Goal: Task Accomplishment & Management: Manage account settings

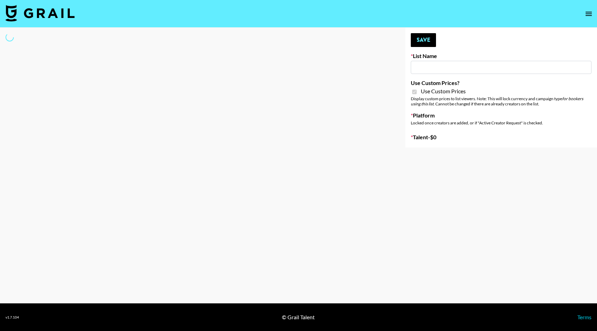
type input "FlexiSpot (Japanese Joinery Bed)"
checkbox input "true"
select select "Brand"
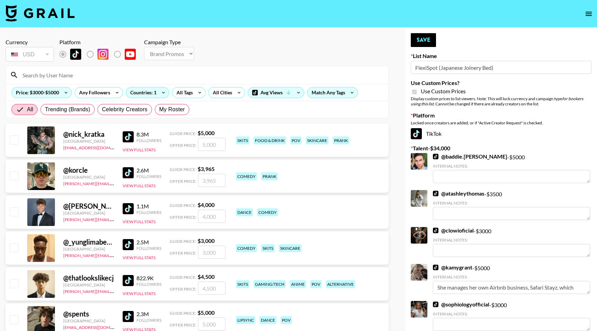
click at [75, 76] on input at bounding box center [201, 74] width 366 height 11
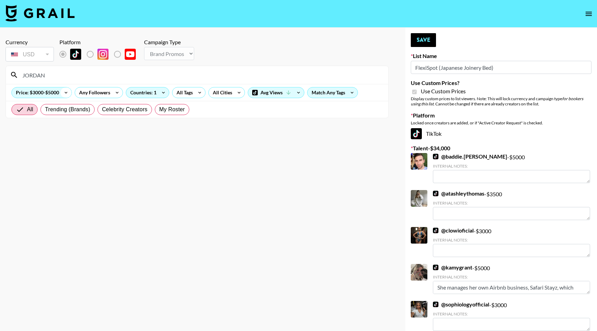
click at [66, 93] on icon at bounding box center [65, 92] width 11 height 10
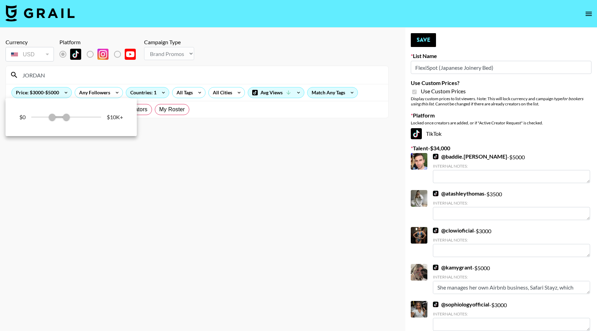
drag, startPoint x: 54, startPoint y: 115, endPoint x: 49, endPoint y: 115, distance: 4.1
click at [49, 115] on div "$0 3,000 5,000 $10K+" at bounding box center [71, 117] width 104 height 10
drag, startPoint x: 49, startPoint y: 115, endPoint x: 39, endPoint y: 115, distance: 10.0
click at [39, 115] on div "$0 3,000 5,000 $10K+" at bounding box center [71, 117] width 104 height 10
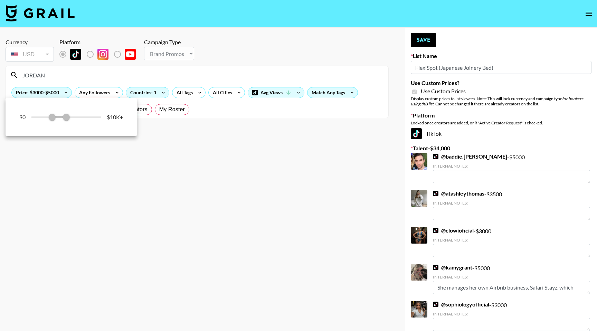
click at [92, 76] on div at bounding box center [298, 165] width 597 height 331
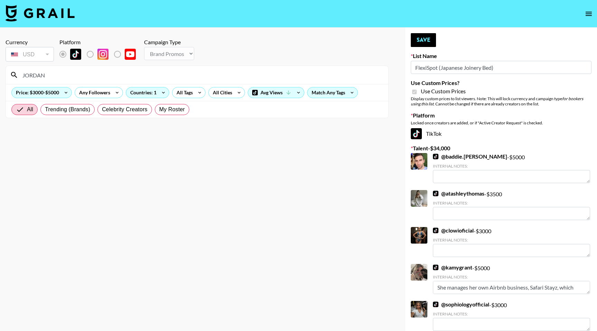
click at [76, 74] on input "JORDAN" at bounding box center [201, 74] width 366 height 11
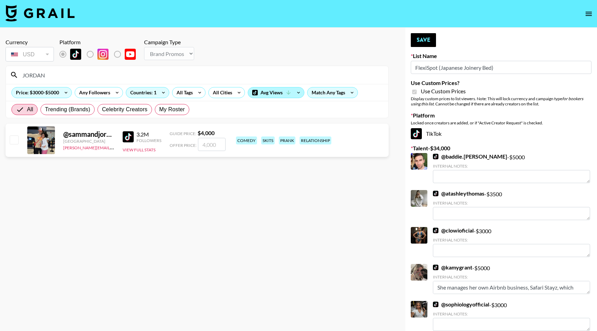
type input "JORDAN"
click at [286, 91] on icon at bounding box center [288, 92] width 6 height 6
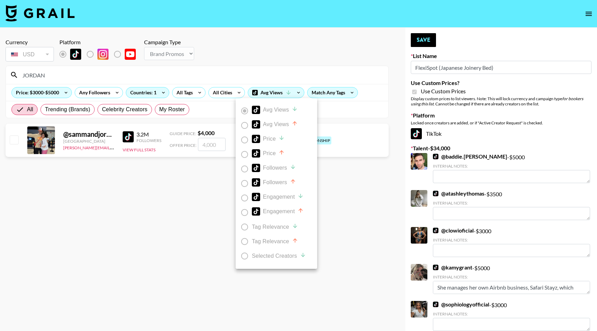
click at [333, 92] on div at bounding box center [298, 165] width 597 height 331
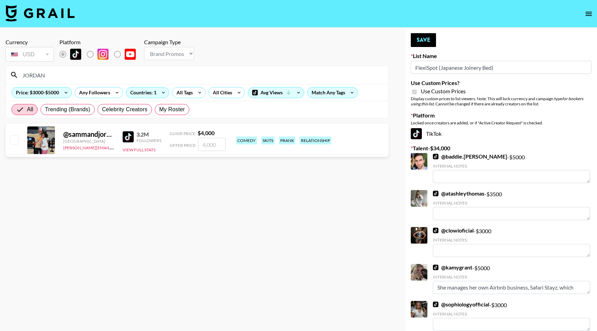
click at [333, 92] on div "Match Any Tags" at bounding box center [332, 92] width 50 height 10
click at [333, 92] on div at bounding box center [298, 165] width 597 height 331
click at [29, 109] on span "All" at bounding box center [30, 109] width 6 height 8
click at [27, 109] on input "All" at bounding box center [21, 109] width 11 height 8
click at [44, 92] on div "Price: $3000-$5000" at bounding box center [42, 92] width 60 height 10
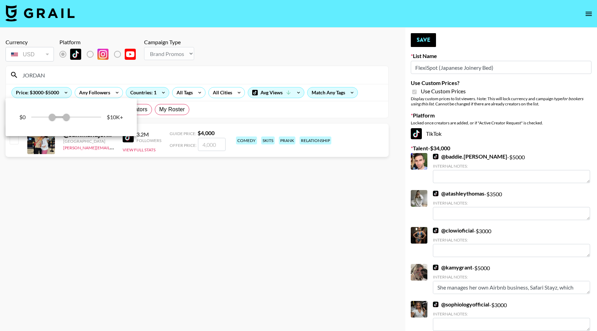
drag, startPoint x: 50, startPoint y: 117, endPoint x: 27, endPoint y: 116, distance: 23.1
click at [27, 116] on div "$0 3,000 5,000 $10K+" at bounding box center [71, 117] width 104 height 10
click at [65, 71] on div at bounding box center [298, 165] width 597 height 331
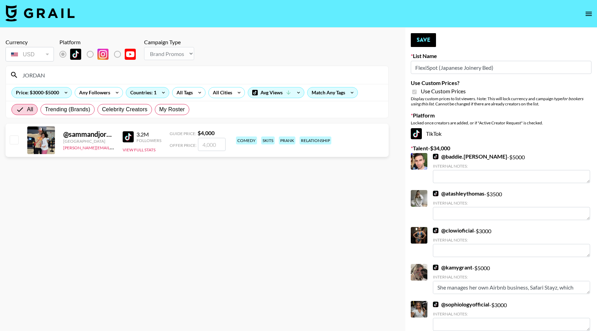
click at [65, 71] on input "JORDAN" at bounding box center [201, 74] width 366 height 11
drag, startPoint x: 65, startPoint y: 71, endPoint x: 56, endPoint y: 72, distance: 9.4
click at [56, 72] on input "JORDAN" at bounding box center [201, 74] width 366 height 11
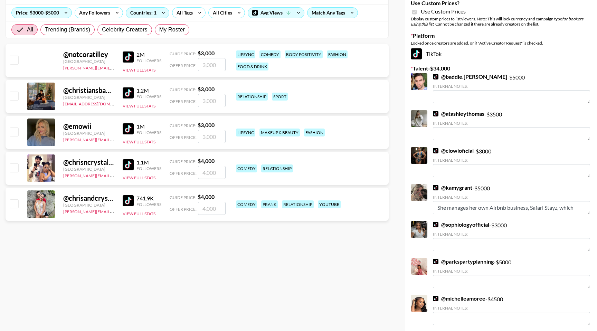
scroll to position [99, 0]
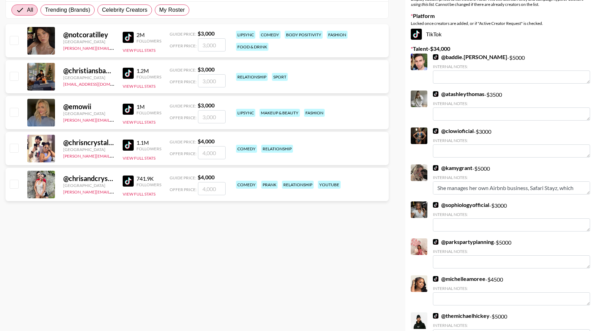
type input "[PERSON_NAME]"
click at [15, 148] on input "checkbox" at bounding box center [14, 148] width 8 height 8
checkbox input "true"
type input "4000"
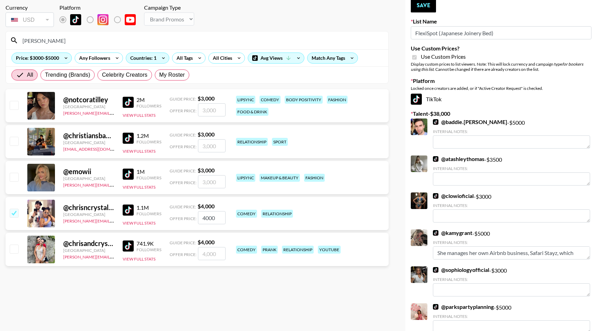
scroll to position [0, 0]
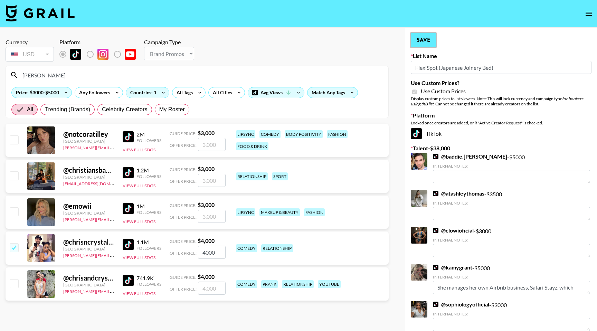
click at [422, 41] on button "Save" at bounding box center [423, 40] width 25 height 14
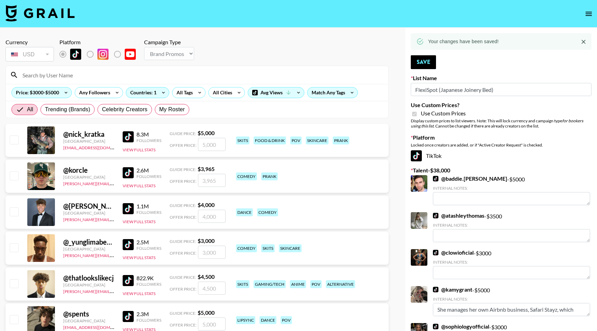
click at [34, 76] on input at bounding box center [201, 74] width 366 height 11
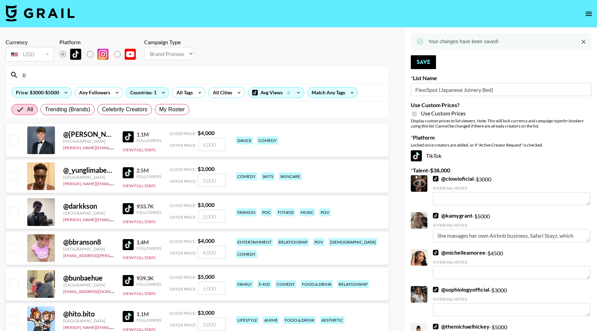
type input "B"
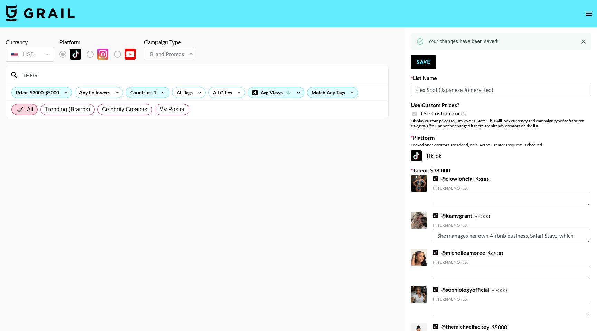
drag, startPoint x: 63, startPoint y: 74, endPoint x: 23, endPoint y: 75, distance: 39.1
click at [23, 75] on input "THEG" at bounding box center [201, 74] width 366 height 11
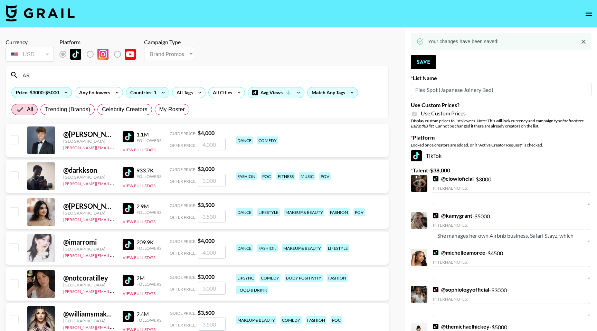
type input "A"
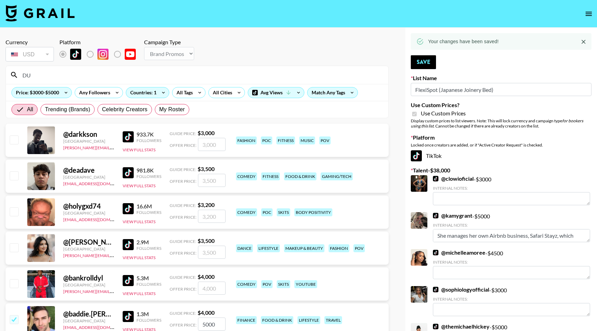
type input "D"
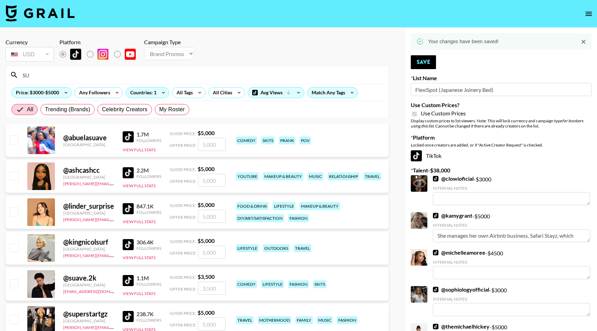
type input "S"
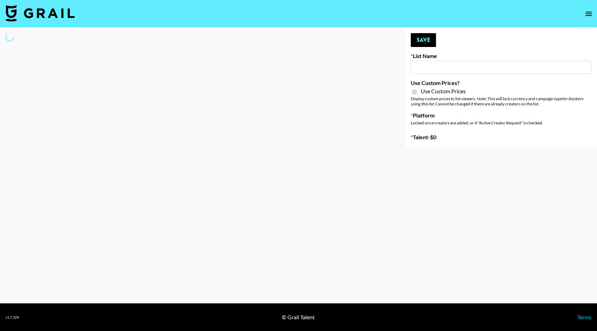
type input "Temu Q4"
checkbox input "true"
select select "Brand"
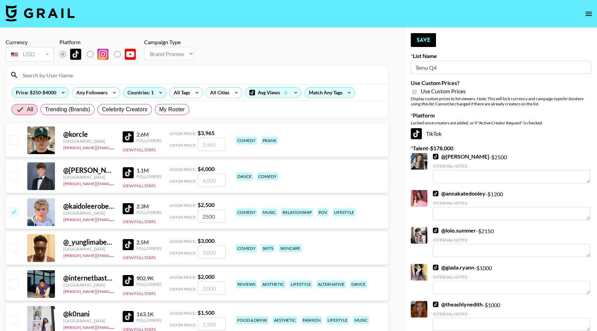
click at [104, 73] on input at bounding box center [201, 74] width 366 height 11
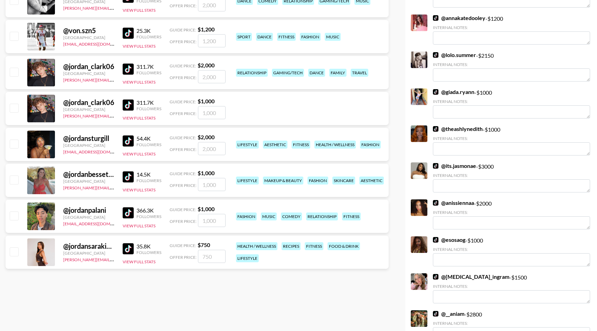
scroll to position [178, 0]
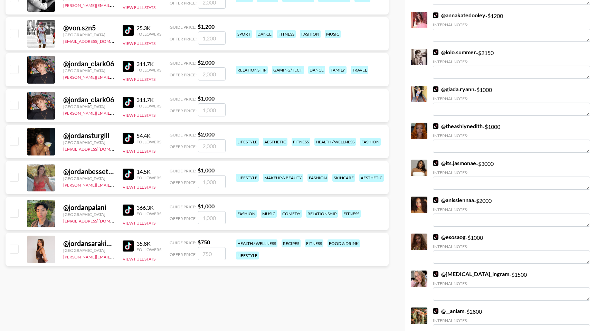
type input "JORDAN"
click at [14, 175] on input "checkbox" at bounding box center [14, 177] width 8 height 8
checkbox input "true"
type input "1000"
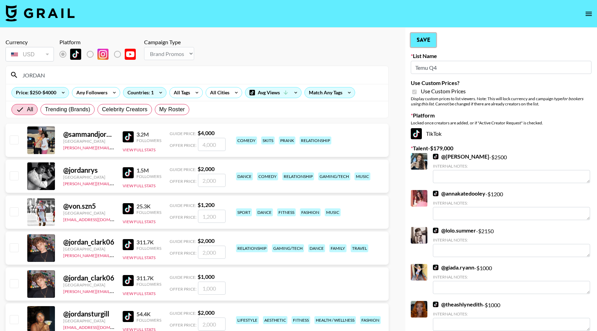
click at [427, 43] on button "Save" at bounding box center [423, 40] width 25 height 14
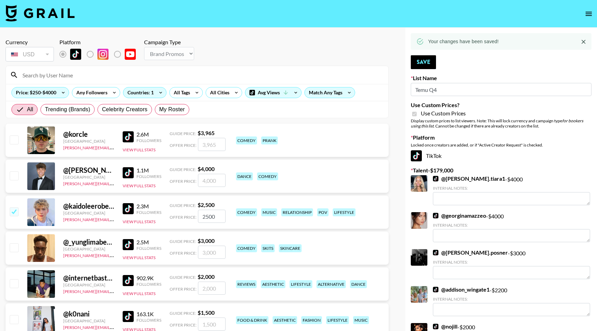
click at [105, 76] on input at bounding box center [201, 74] width 366 height 11
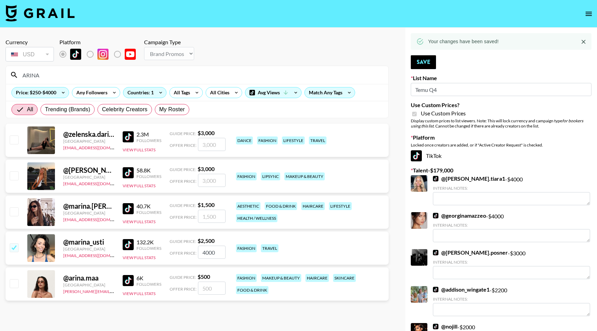
type input "ARINA"
click at [16, 279] on input "checkbox" at bounding box center [14, 283] width 8 height 8
checkbox input "true"
type input "500"
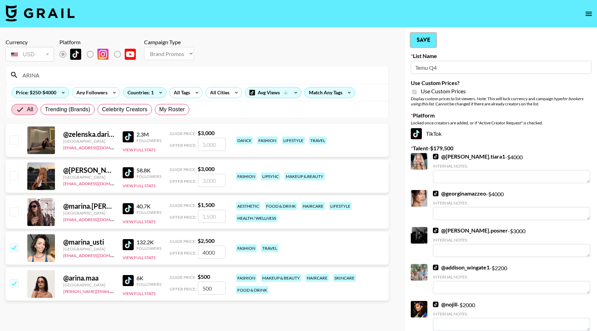
click at [430, 39] on button "Save" at bounding box center [423, 40] width 25 height 14
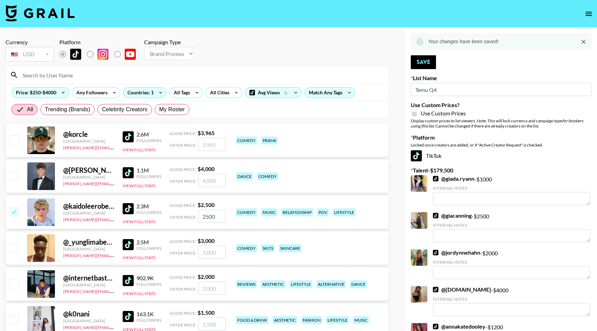
click at [74, 77] on input at bounding box center [201, 74] width 366 height 11
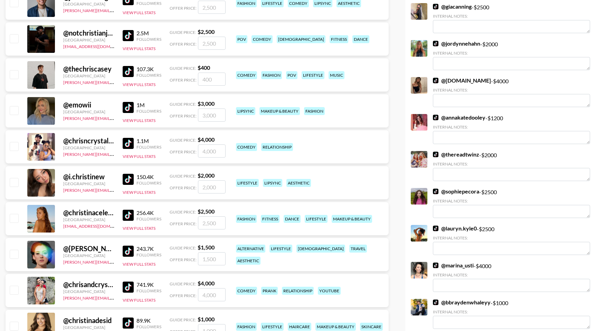
scroll to position [209, 0]
type input "[PERSON_NAME]"
click at [18, 148] on input "checkbox" at bounding box center [14, 146] width 8 height 8
checkbox input "true"
type input "4000"
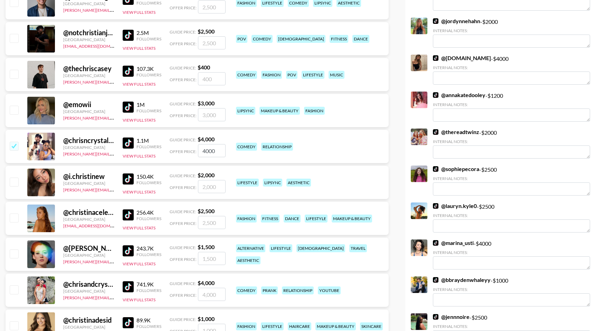
click at [15, 291] on input "checkbox" at bounding box center [14, 289] width 8 height 8
checkbox input "true"
type input "4000"
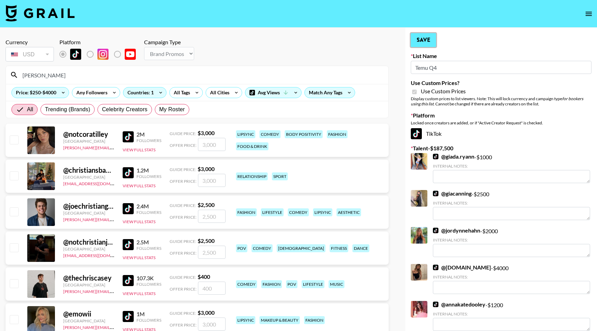
click at [427, 42] on button "Save" at bounding box center [423, 40] width 25 height 14
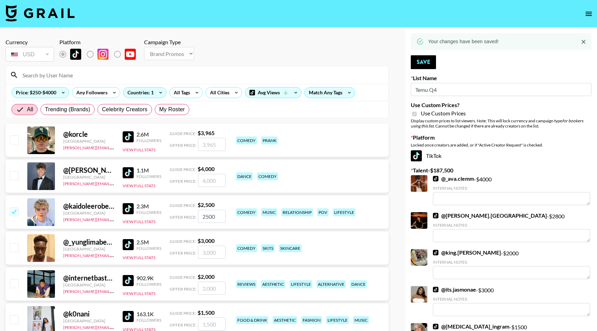
click at [120, 78] on input at bounding box center [201, 74] width 366 height 11
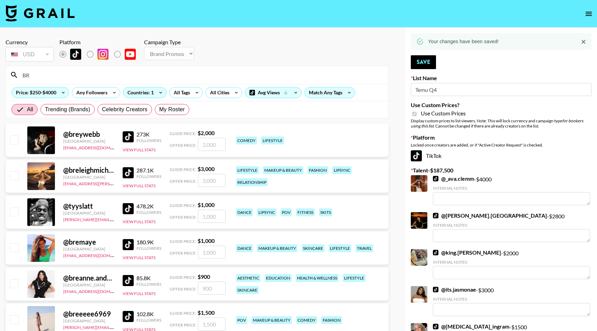
type input "B"
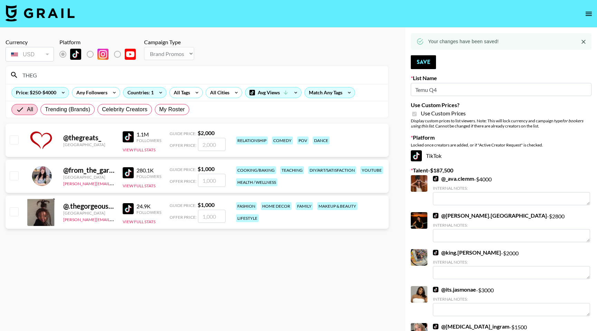
type input "THEG"
click at [13, 223] on div "@ .thegorgeousdoll [GEOGRAPHIC_DATA] [PERSON_NAME][EMAIL_ADDRESS][PERSON_NAME][…" at bounding box center [197, 211] width 383 height 33
click at [13, 212] on input "checkbox" at bounding box center [14, 211] width 8 height 8
checkbox input "true"
type input "1000"
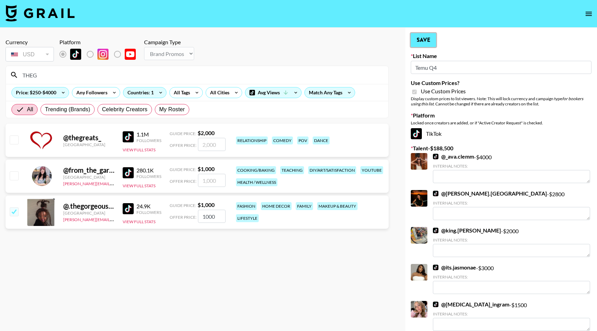
click at [424, 38] on button "Save" at bounding box center [423, 40] width 25 height 14
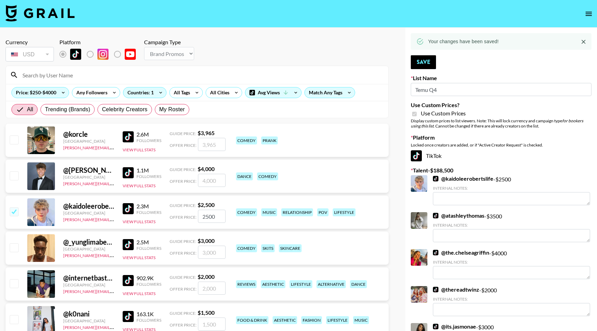
click at [66, 74] on input at bounding box center [201, 74] width 366 height 11
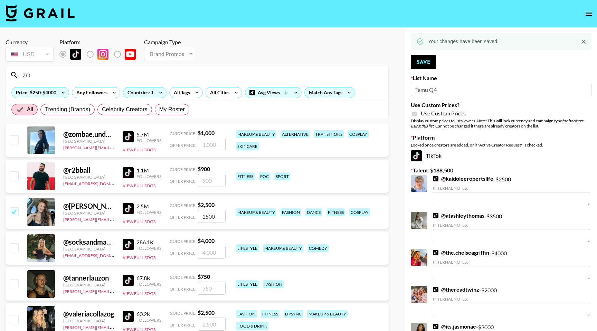
type input "Z"
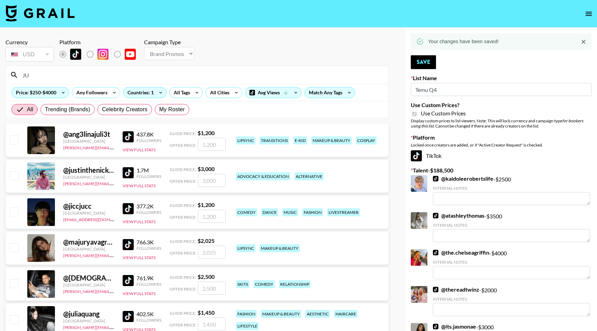
type input "J"
